Goal: Task Accomplishment & Management: Use online tool/utility

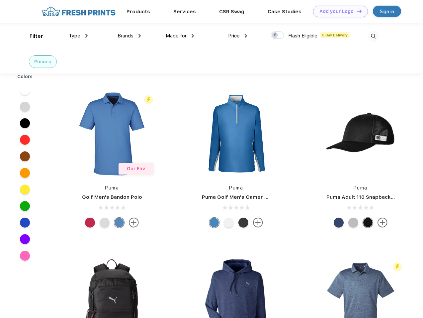
click at [338, 11] on link "Add your Logo Design Tool" at bounding box center [340, 12] width 55 height 12
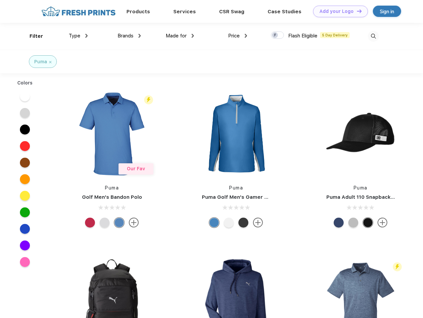
click at [0, 0] on div "Design Tool" at bounding box center [0, 0] width 0 height 0
click at [356, 11] on link "Add your Logo Design Tool" at bounding box center [340, 12] width 55 height 12
click at [32, 36] on div "Filter" at bounding box center [37, 37] width 14 height 8
click at [78, 36] on span "Type" at bounding box center [75, 36] width 12 height 6
click at [129, 36] on span "Brands" at bounding box center [125, 36] width 16 height 6
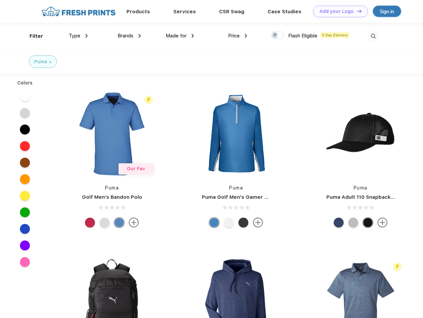
click at [180, 36] on span "Made for" at bounding box center [176, 36] width 21 height 6
click at [238, 36] on span "Price" at bounding box center [234, 36] width 12 height 6
click at [277, 35] on div at bounding box center [277, 35] width 13 height 7
click at [275, 35] on input "checkbox" at bounding box center [273, 33] width 4 height 4
click at [373, 36] on img at bounding box center [373, 36] width 11 height 11
